Goal: Information Seeking & Learning: Learn about a topic

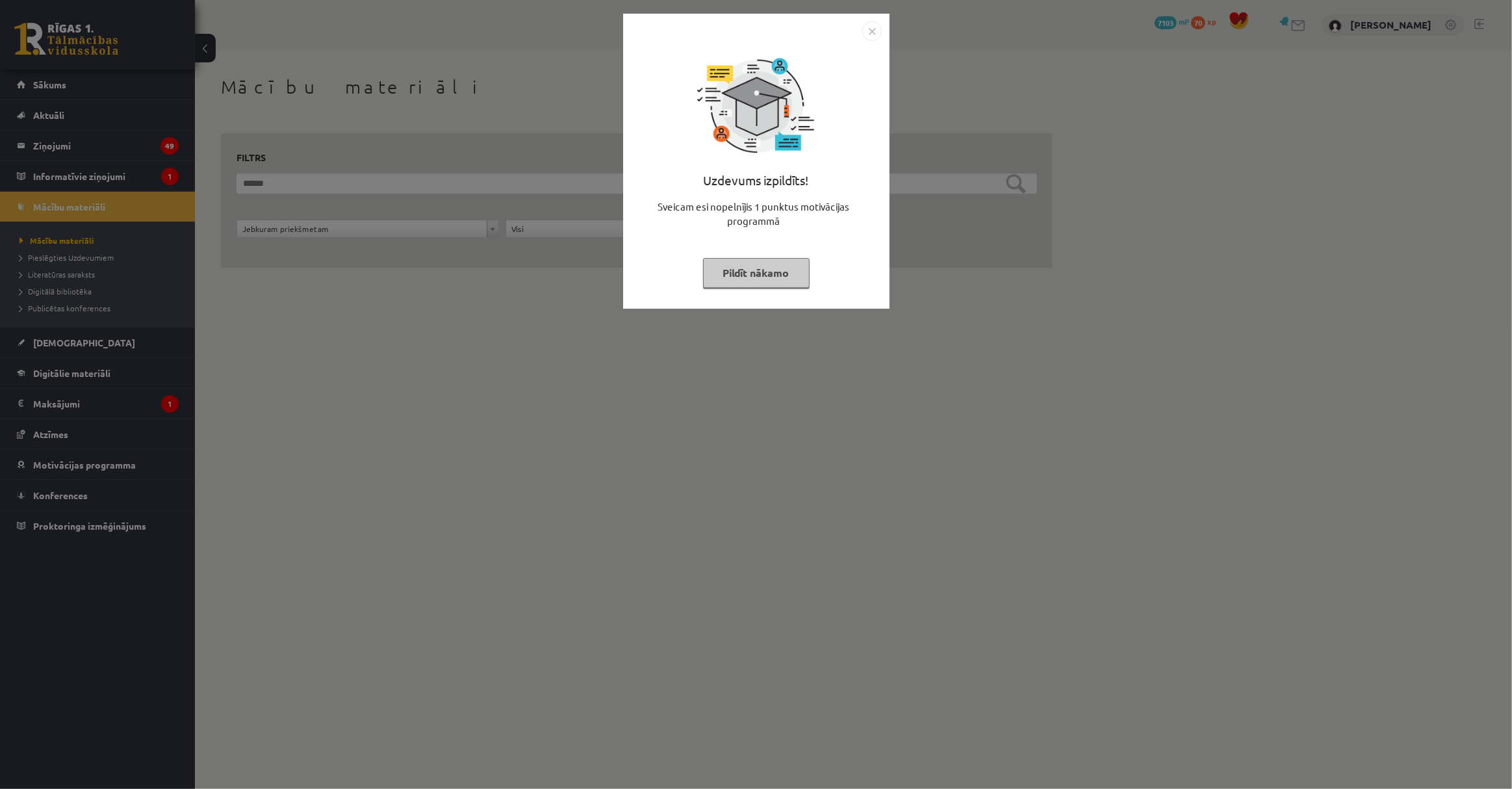
click at [762, 278] on button "Pildīt nākamo" at bounding box center [756, 273] width 107 height 30
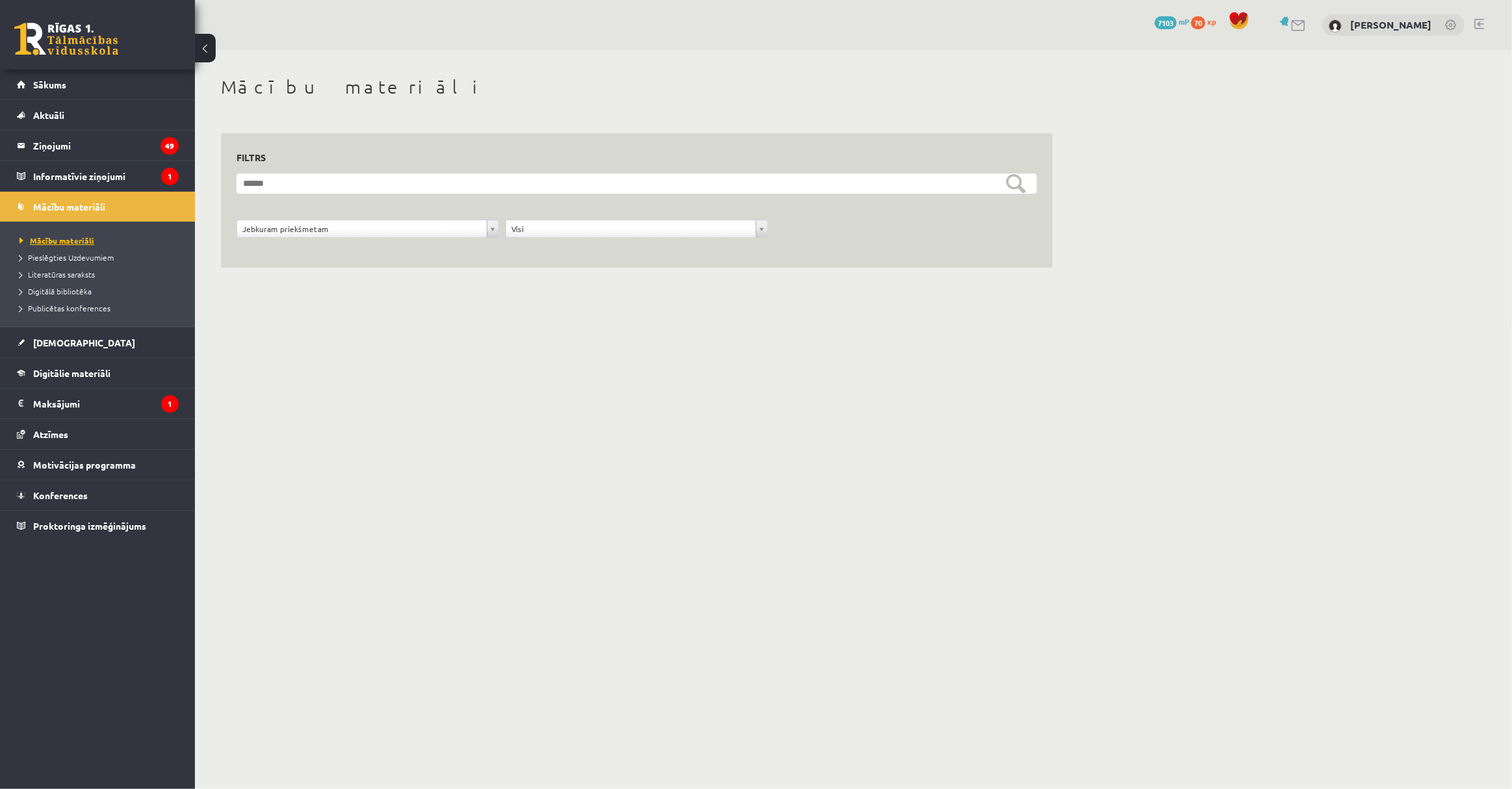
click at [81, 237] on span "Mācību materiāli" at bounding box center [56, 241] width 74 height 11
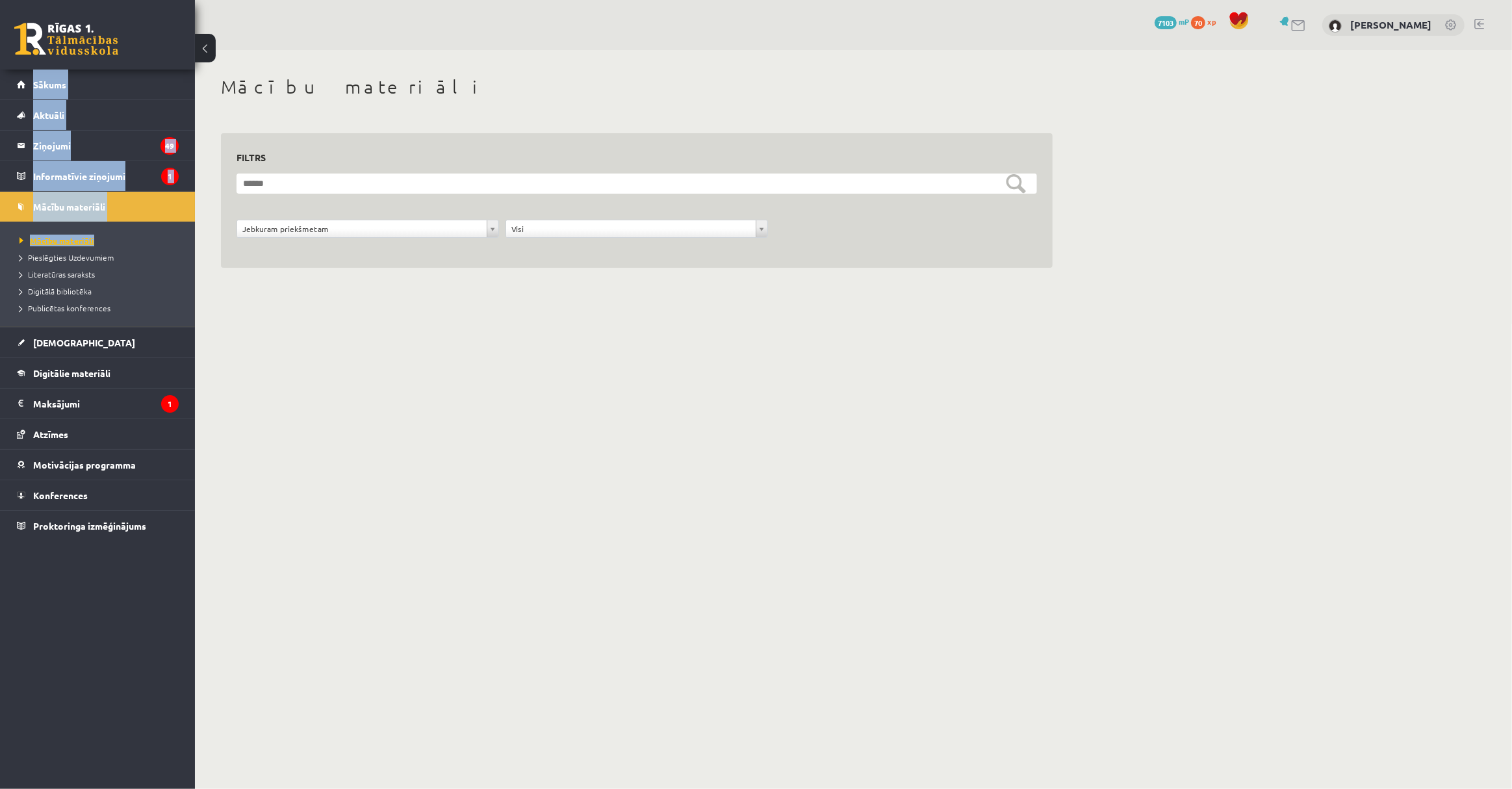
click at [80, 241] on span "Mācību materiāli" at bounding box center [56, 241] width 74 height 11
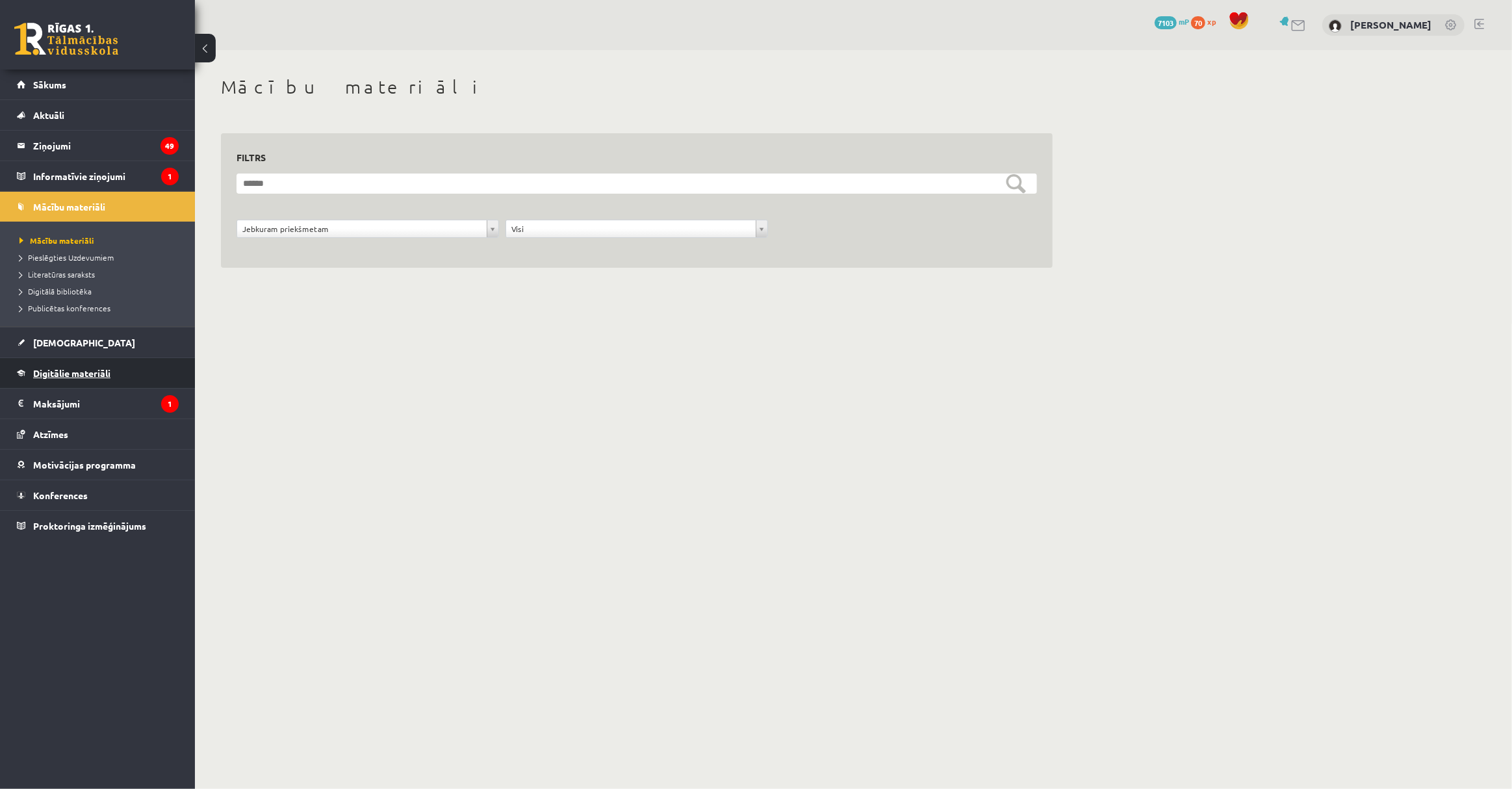
drag, startPoint x: 123, startPoint y: 371, endPoint x: 60, endPoint y: 366, distance: 63.2
click at [60, 367] on span "Digitālie materiāli" at bounding box center [72, 372] width 77 height 11
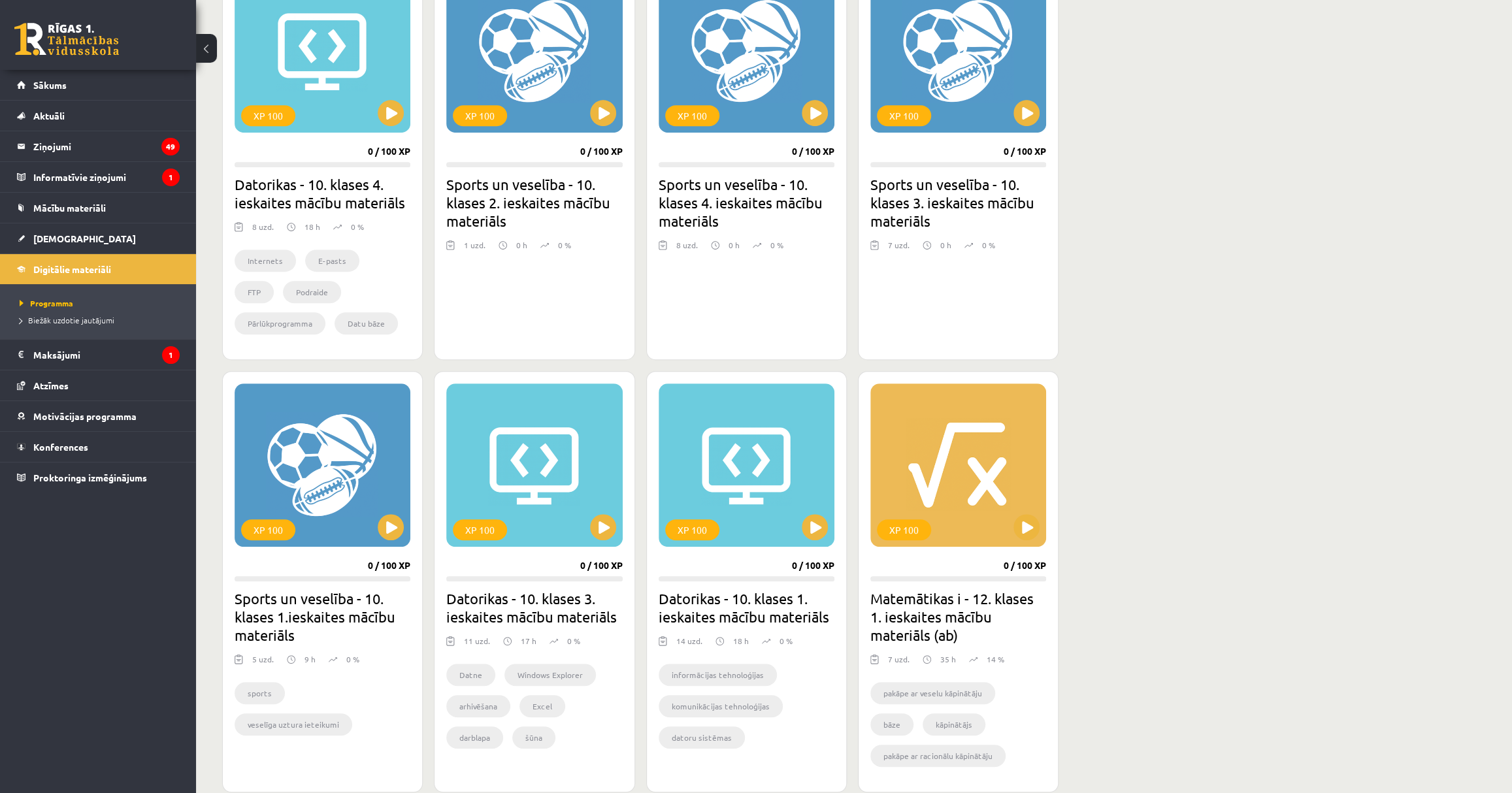
scroll to position [771, 0]
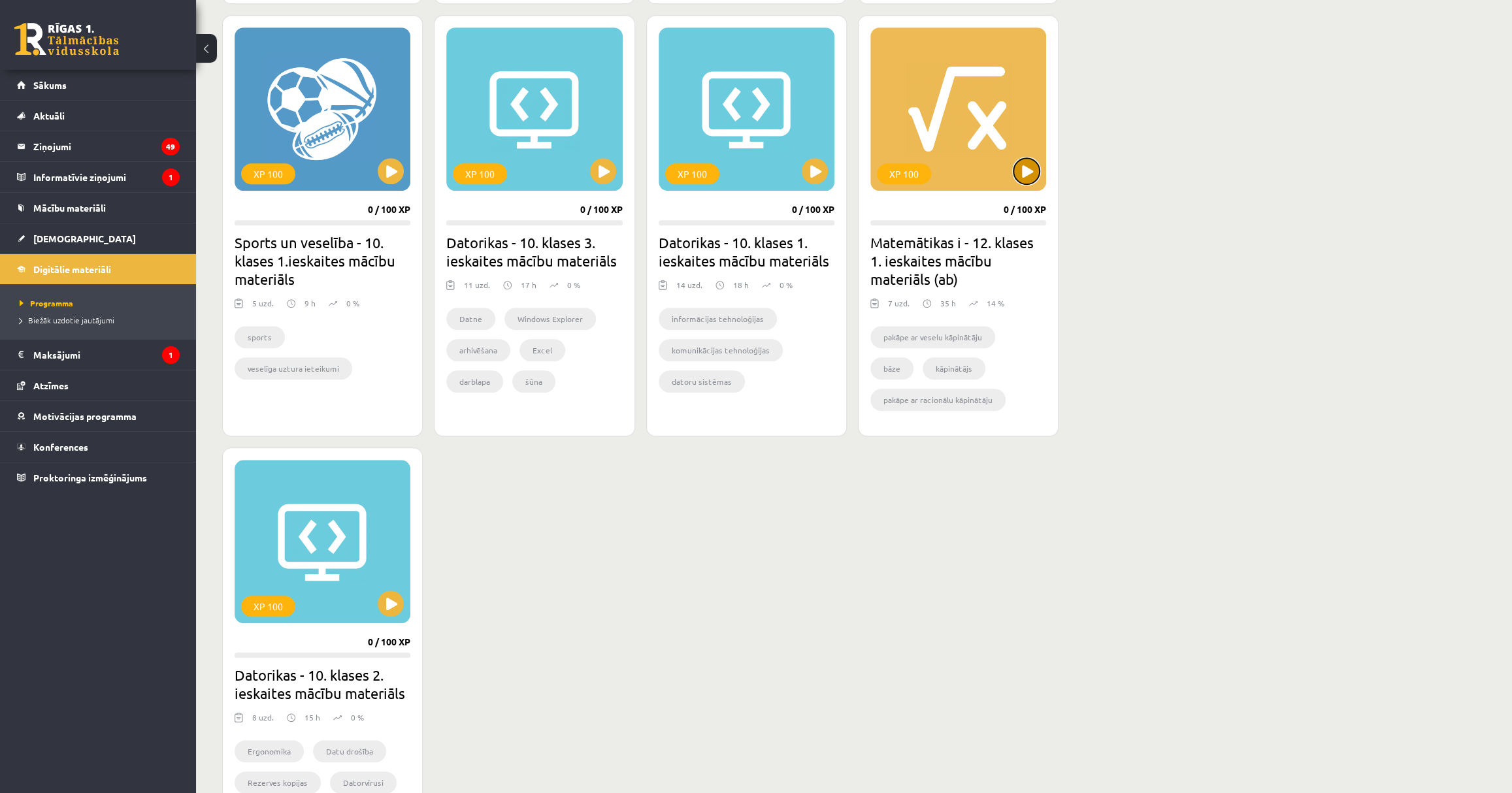
click at [1022, 163] on button at bounding box center [1027, 172] width 26 height 26
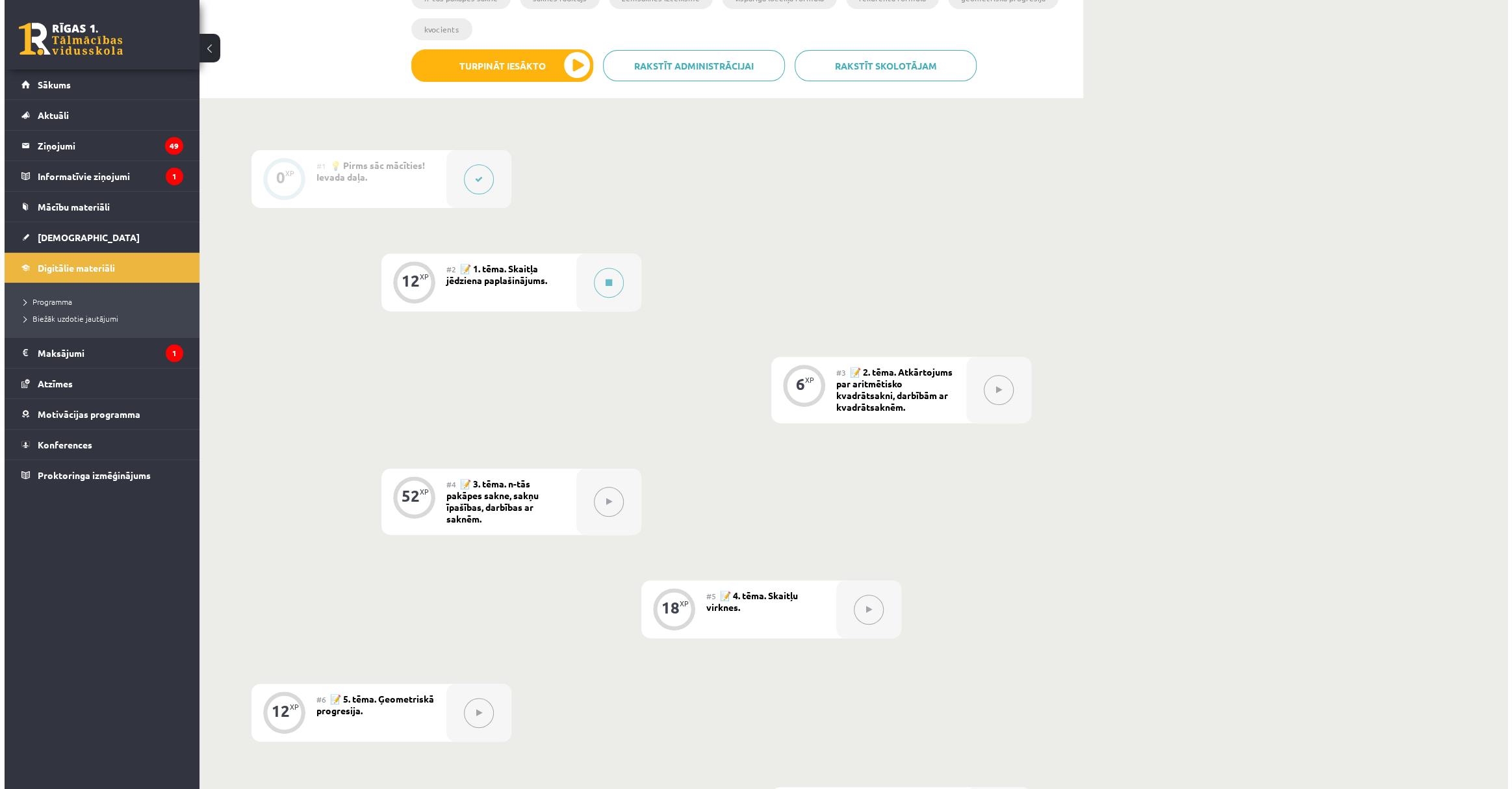
scroll to position [266, 0]
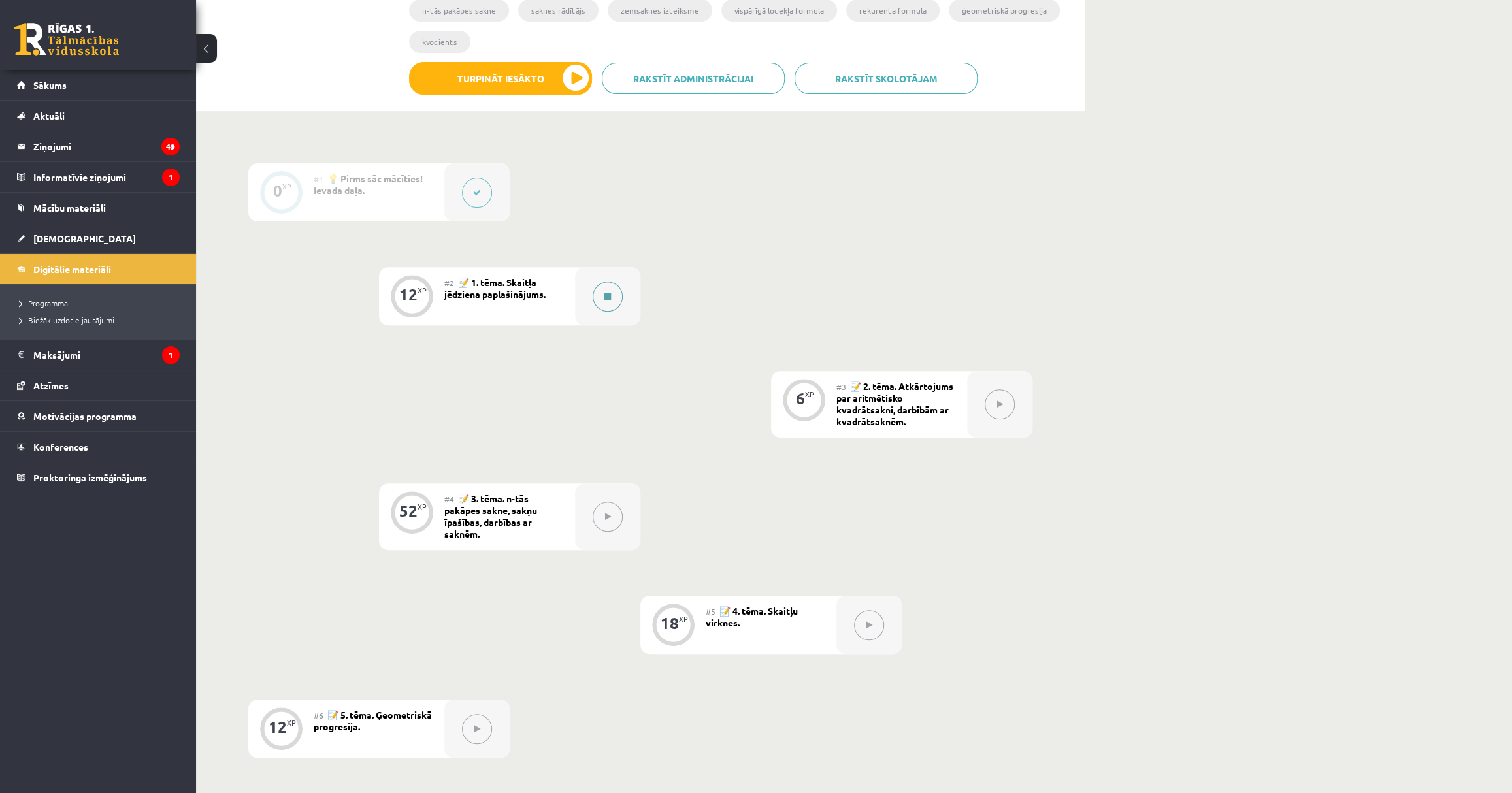
click at [586, 275] on div at bounding box center [608, 296] width 65 height 58
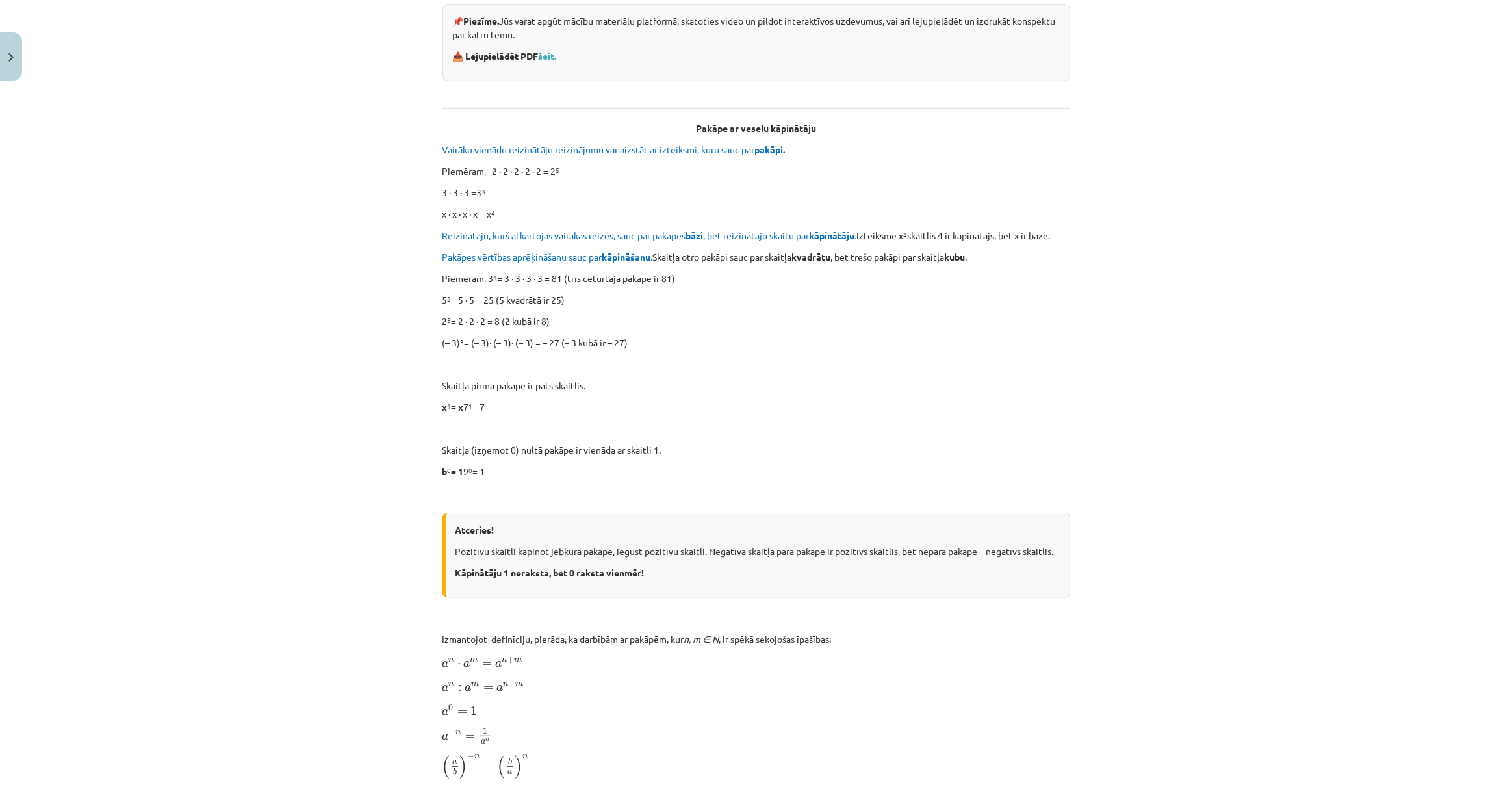
scroll to position [354, 0]
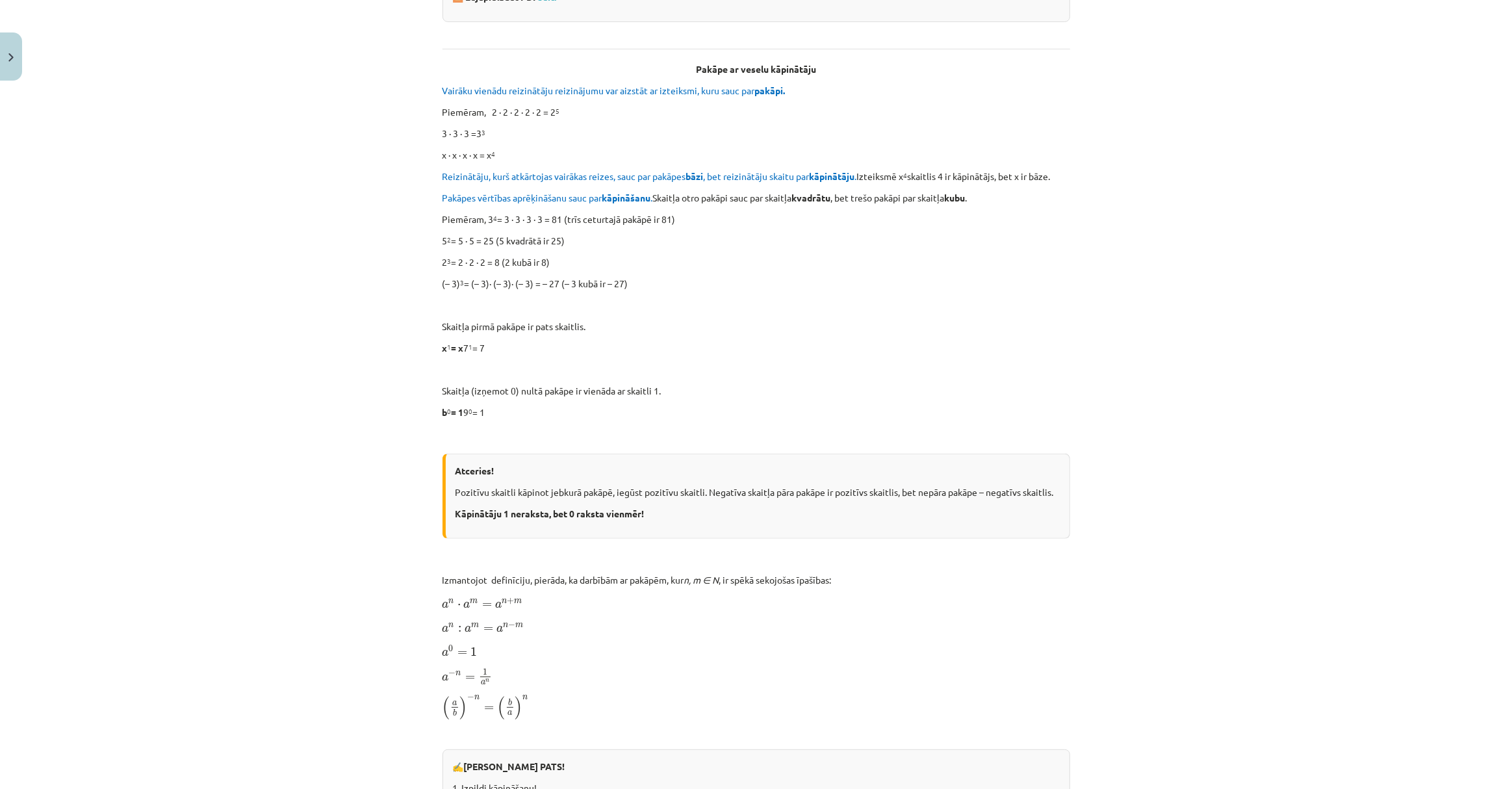
click at [636, 537] on div "Atceries! Pozitīvu skaitli kāpinot jebkurā pakāpē, iegūst pozitīvu skaitli. Neg…" at bounding box center [756, 496] width 628 height 85
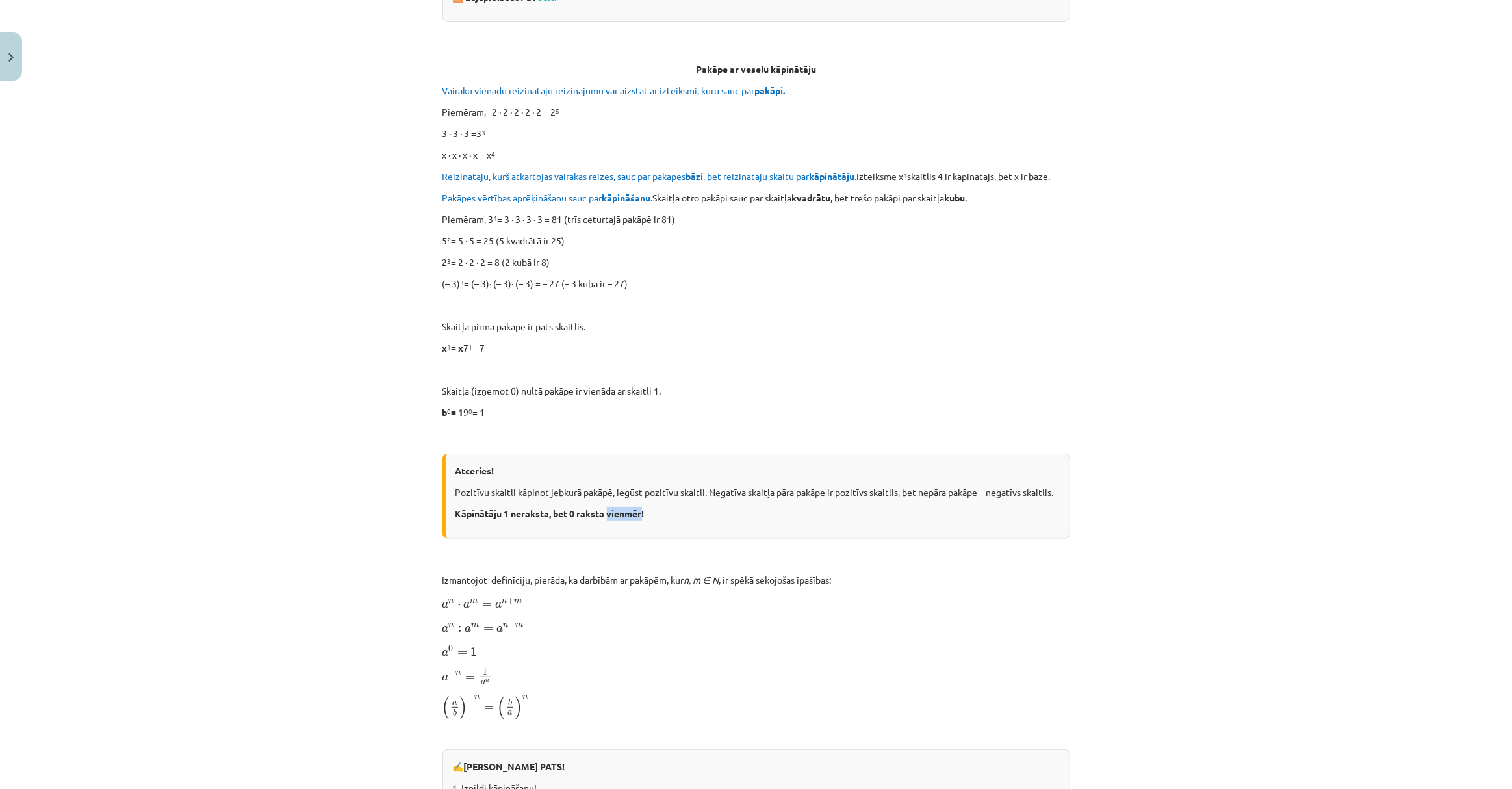
click at [636, 537] on div "Atceries! Pozitīvu skaitli kāpinot jebkurā pakāpē, iegūst pozitīvu skaitli. Neg…" at bounding box center [756, 496] width 628 height 85
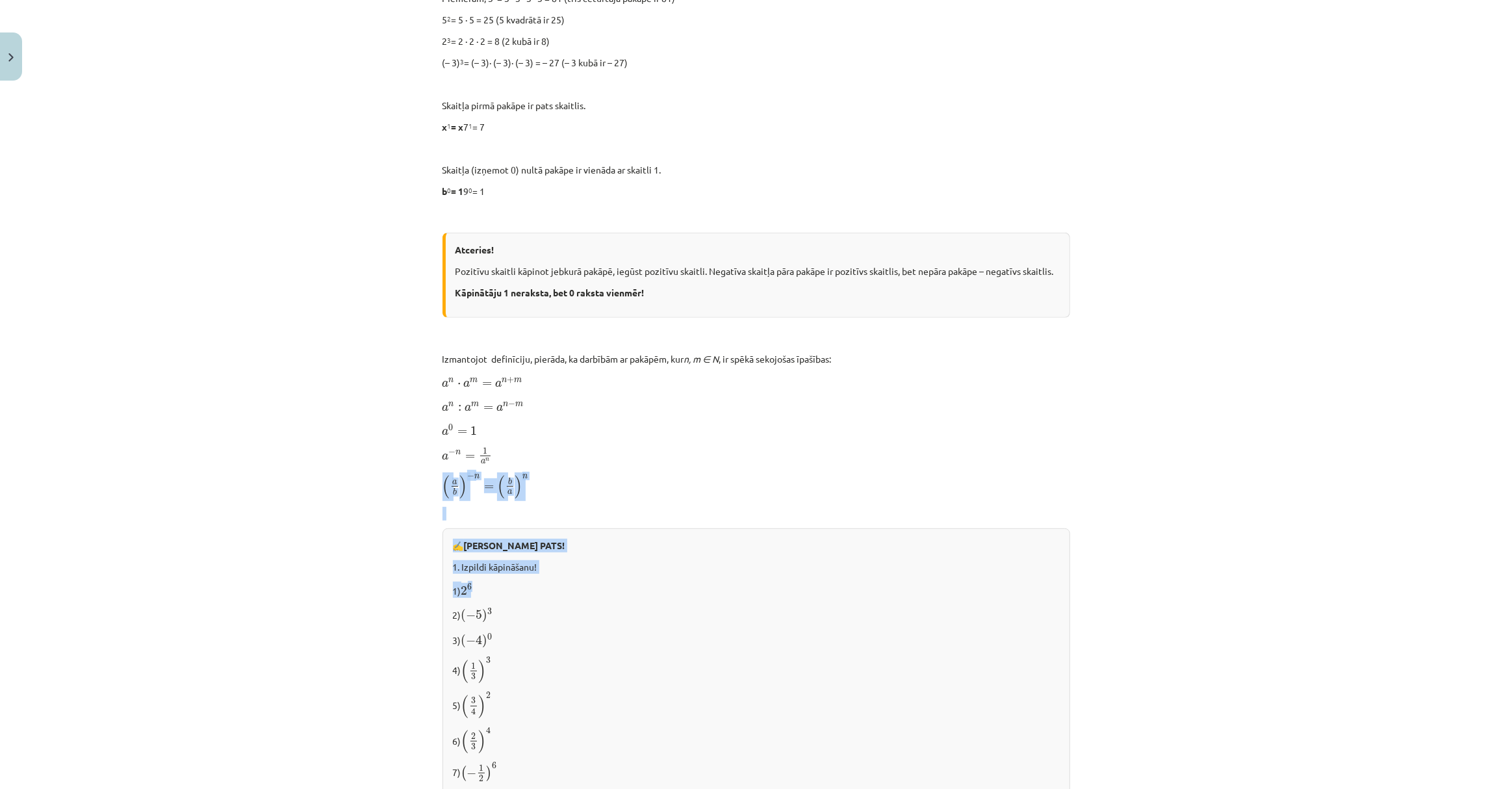
scroll to position [650, 0]
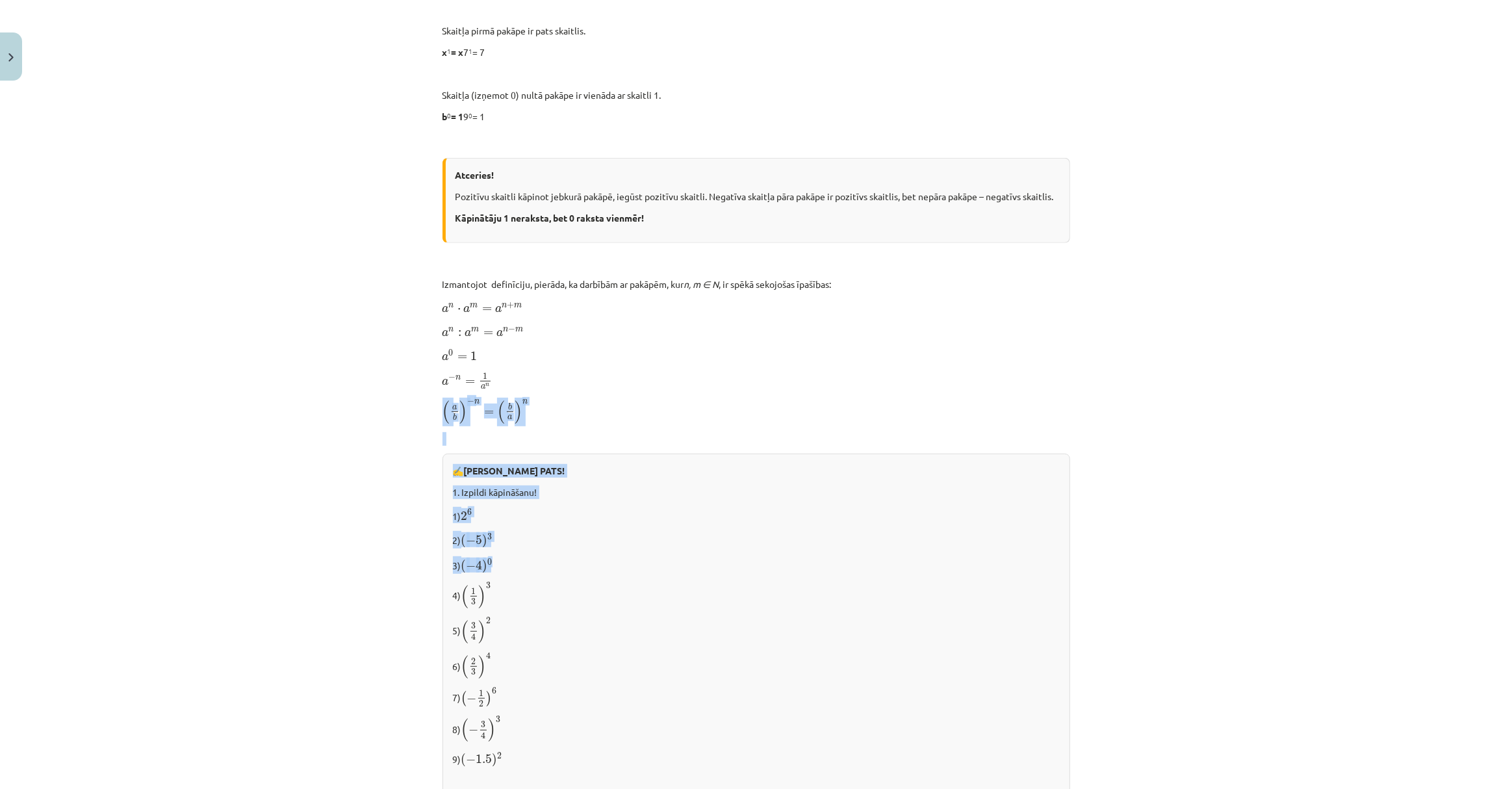
drag, startPoint x: 627, startPoint y: 544, endPoint x: 621, endPoint y: 558, distance: 15.2
click at [621, 558] on div "Skaitļa jēdziena paplašinājums 📌 Piezīme. Jūs varat apgūt mācību materiālu plat…" at bounding box center [756, 289] width 628 height 1412
drag, startPoint x: 621, startPoint y: 558, endPoint x: 597, endPoint y: 582, distance: 33.9
click at [597, 582] on p "4) ( 1 3 ) 3 ( 1 3 ) 3" at bounding box center [756, 595] width 607 height 27
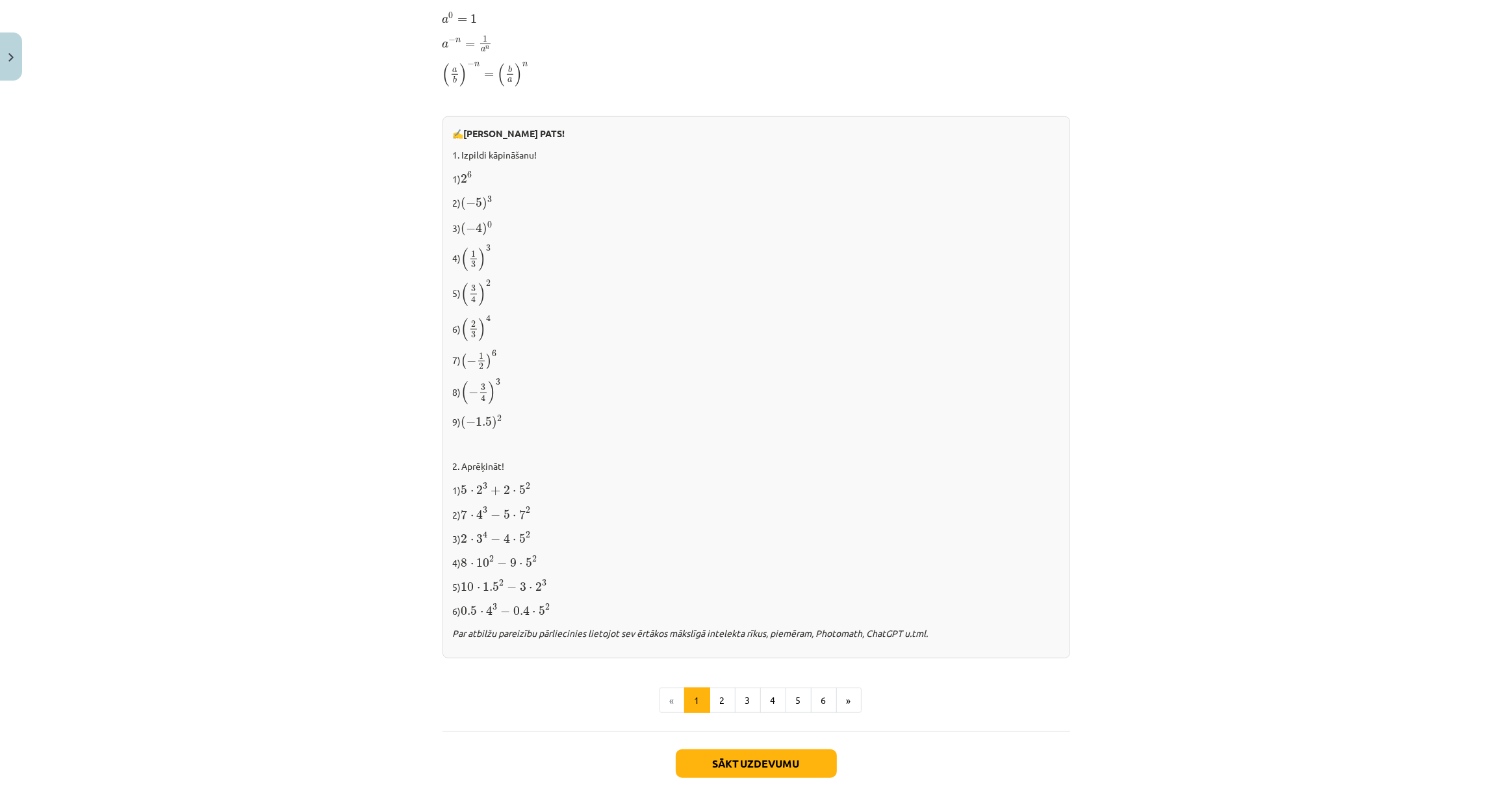
scroll to position [1004, 0]
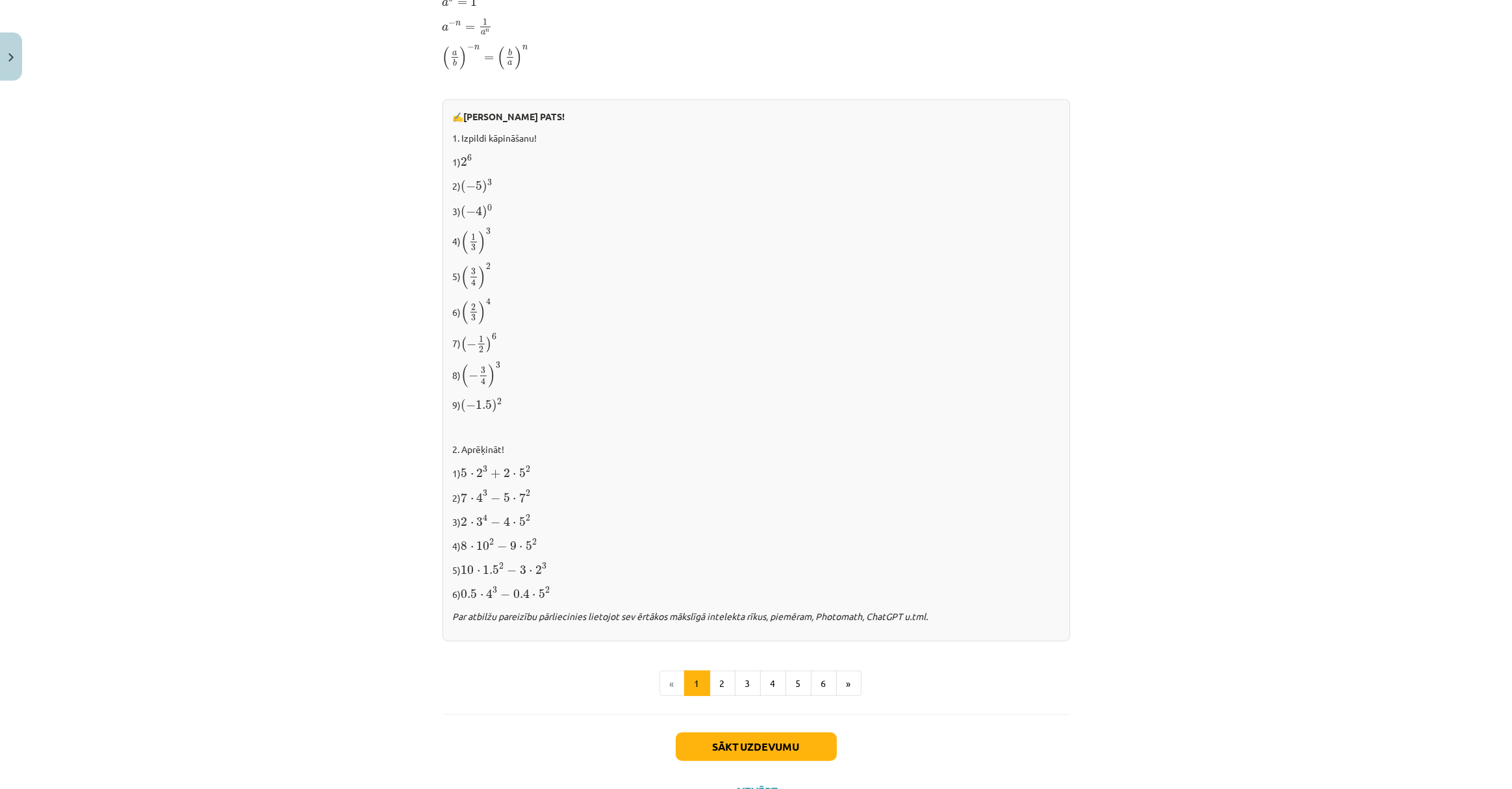
click at [759, 621] on icon "Par atbilžu pareizību pārliecinies lietojot sev ērtākos mākslīgā intelekta rīku…" at bounding box center [690, 616] width 475 height 11
click at [709, 681] on button "2" at bounding box center [722, 684] width 26 height 26
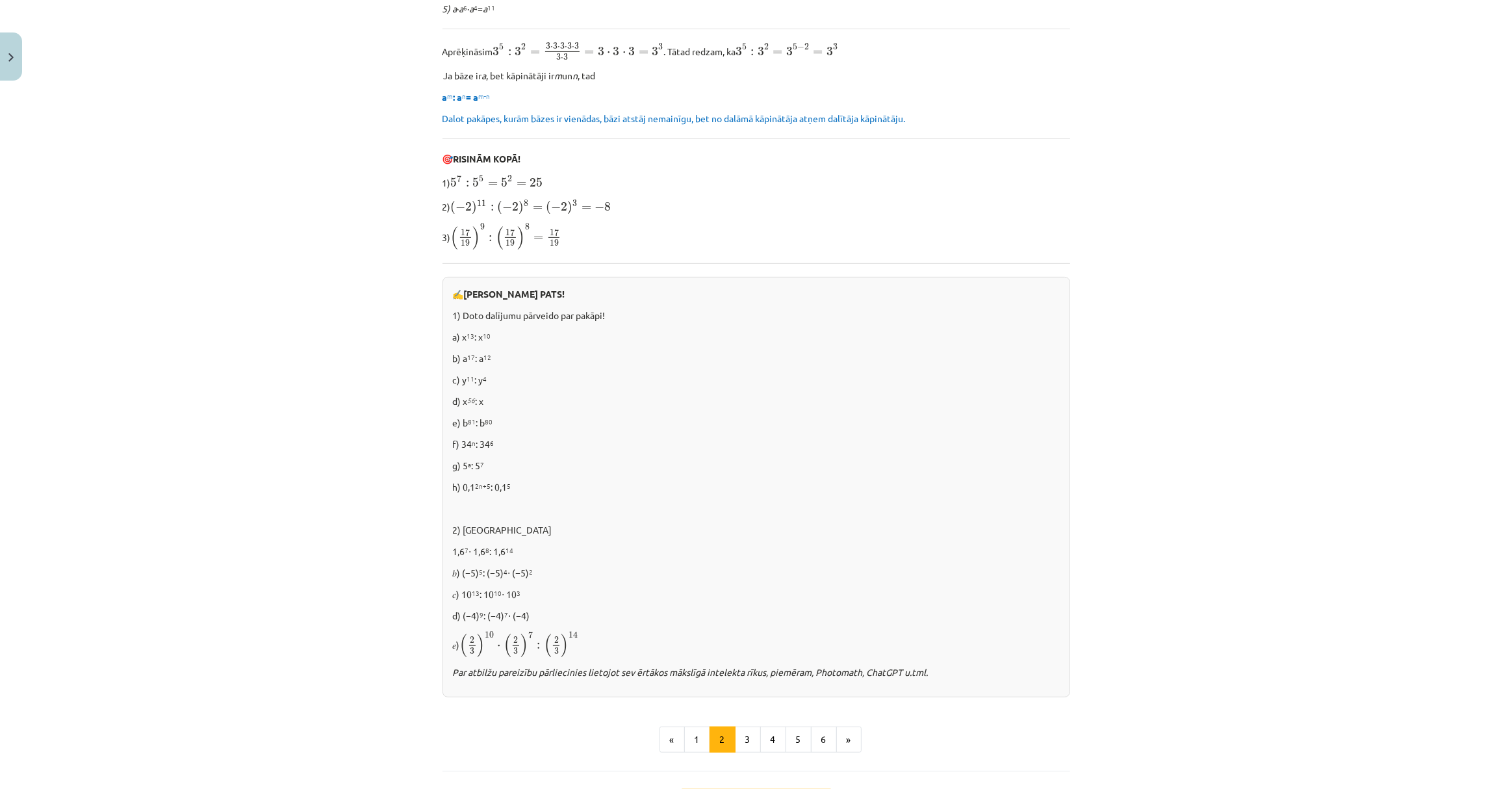
scroll to position [591, 0]
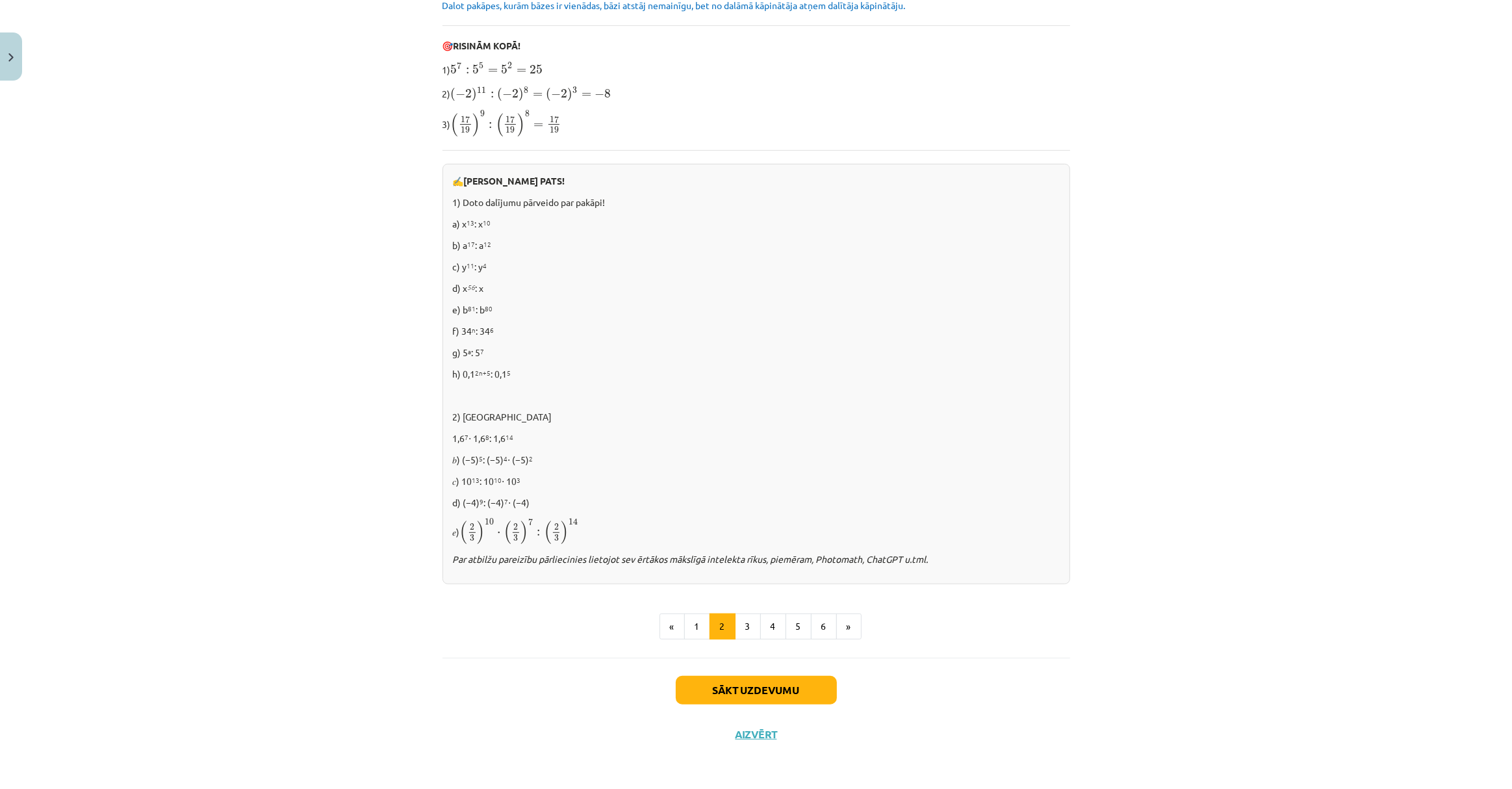
drag, startPoint x: 779, startPoint y: 513, endPoint x: 806, endPoint y: 628, distance: 118.1
click at [745, 629] on button "3" at bounding box center [748, 626] width 26 height 26
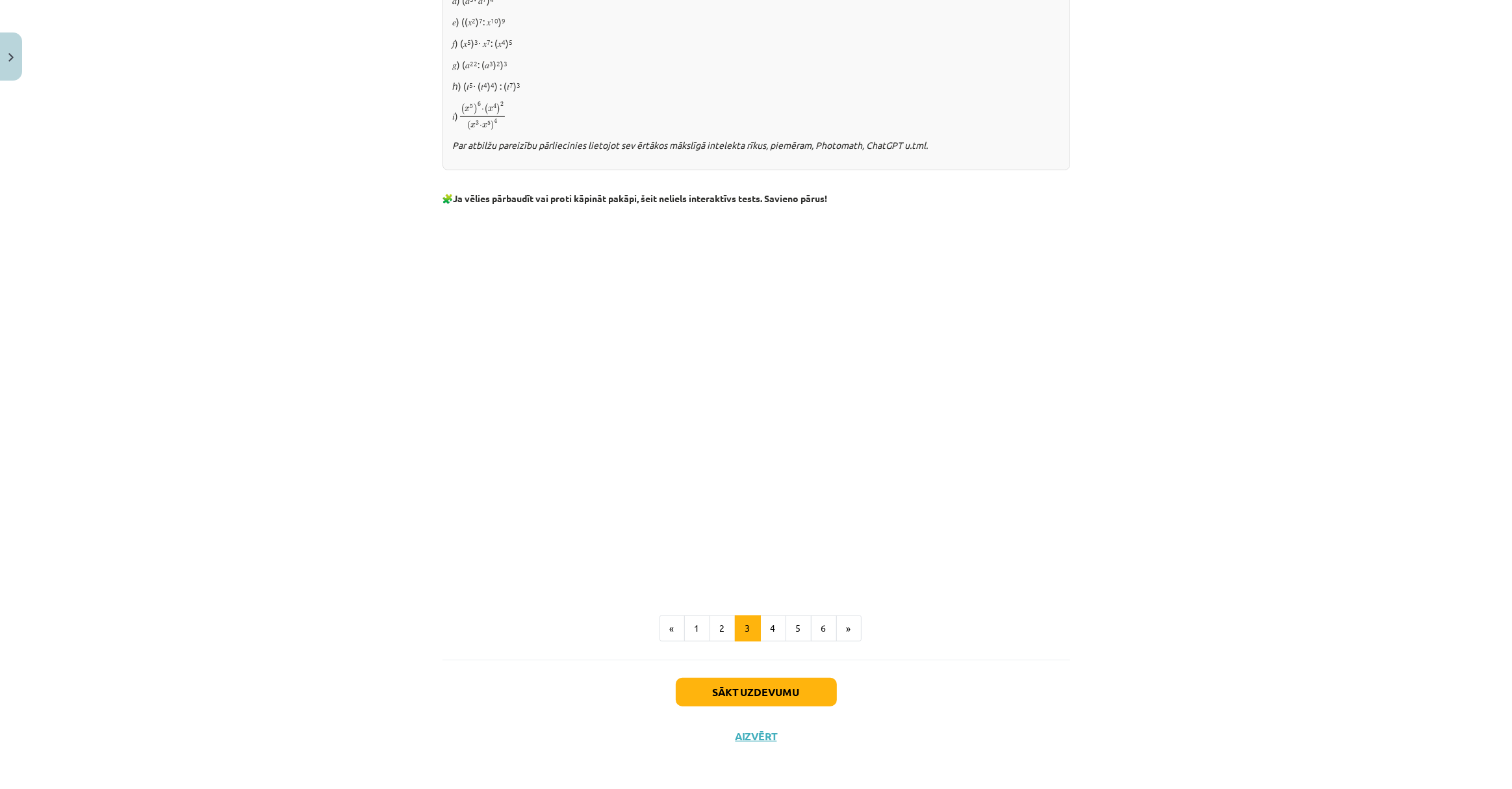
scroll to position [852, 0]
click at [769, 632] on button "4" at bounding box center [773, 627] width 26 height 26
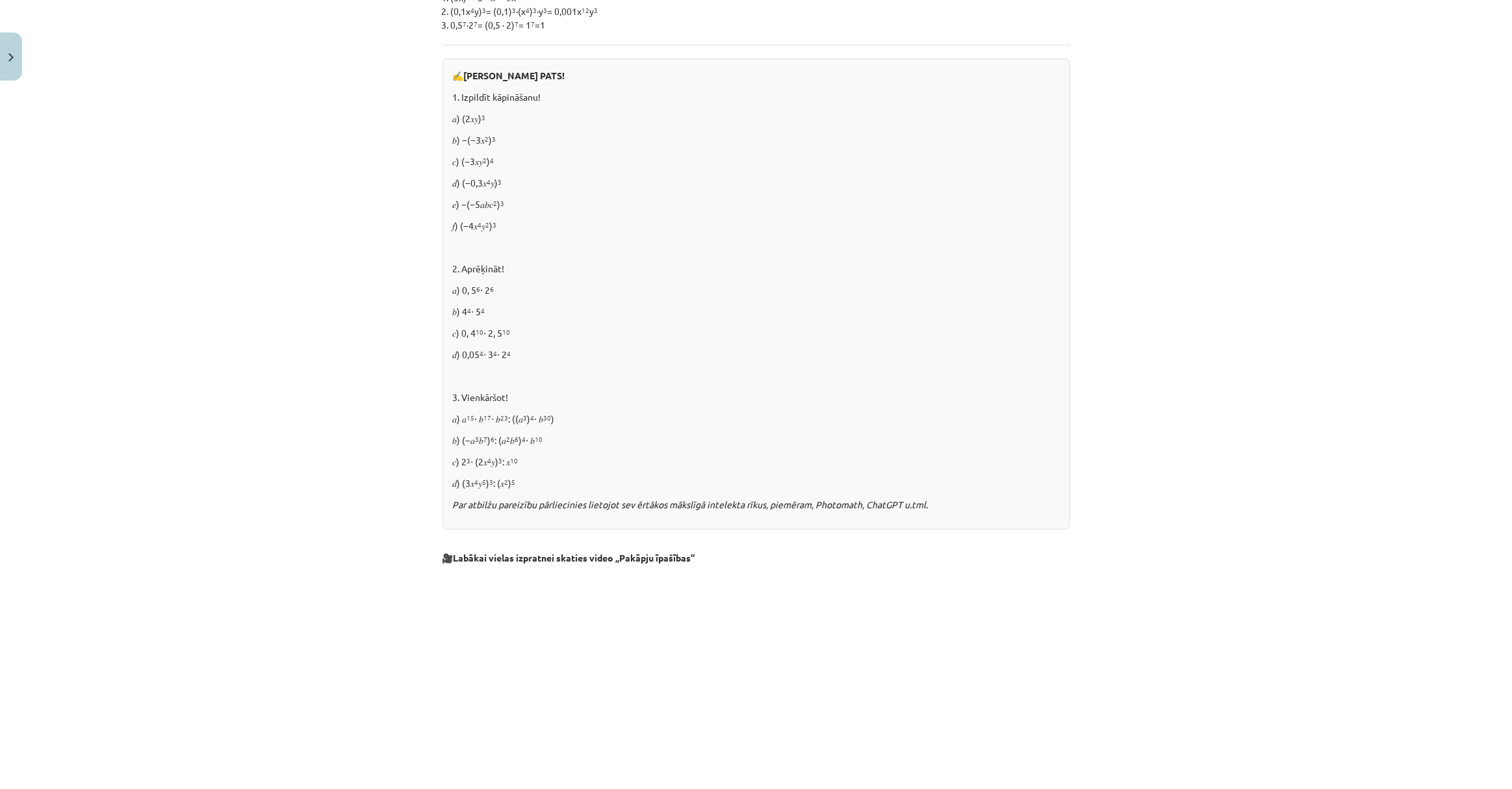
scroll to position [527, 0]
